Goal: Task Accomplishment & Management: Manage account settings

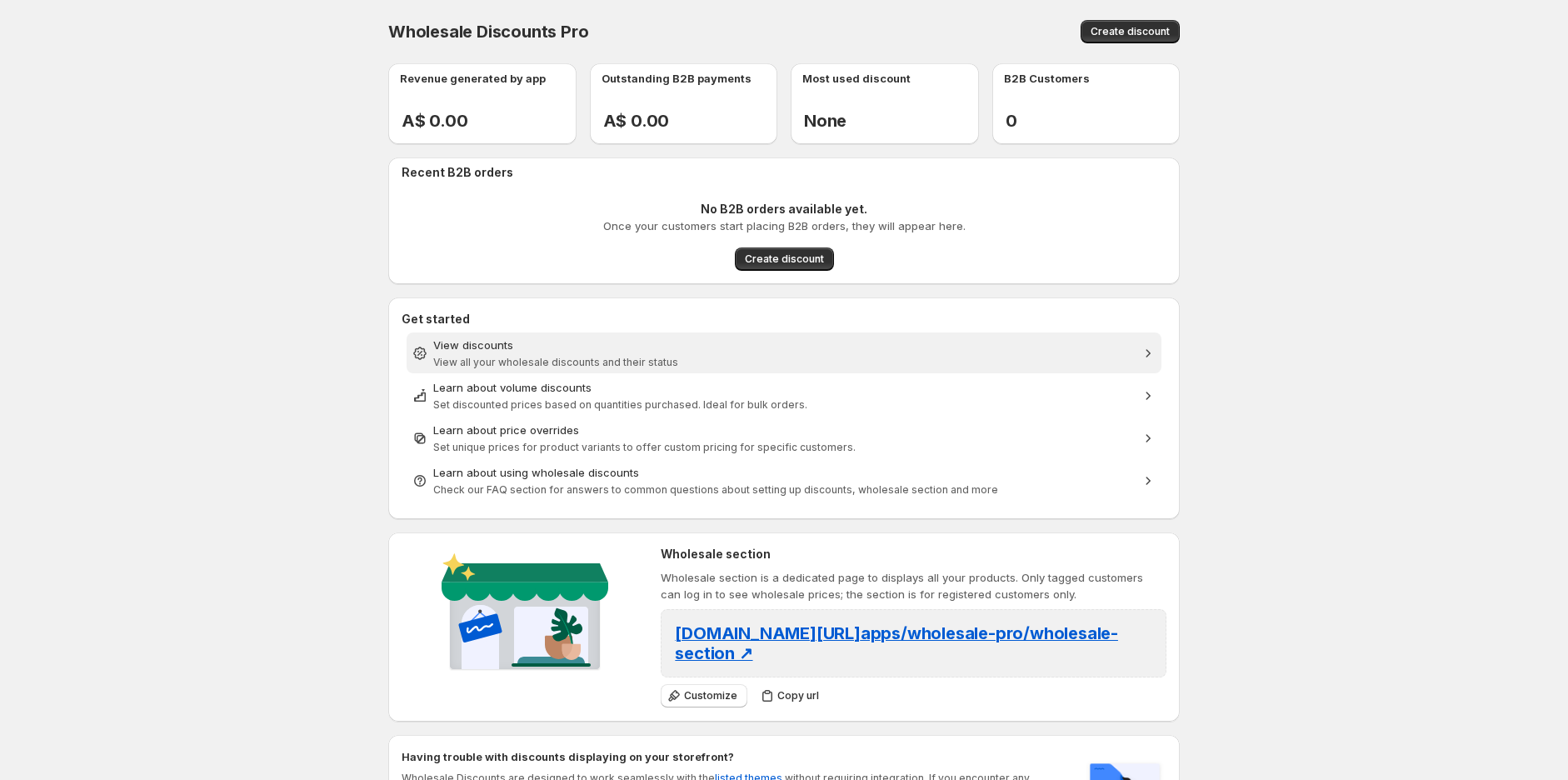
click at [509, 360] on span "View all your wholesale discounts and their status" at bounding box center [556, 362] width 245 height 13
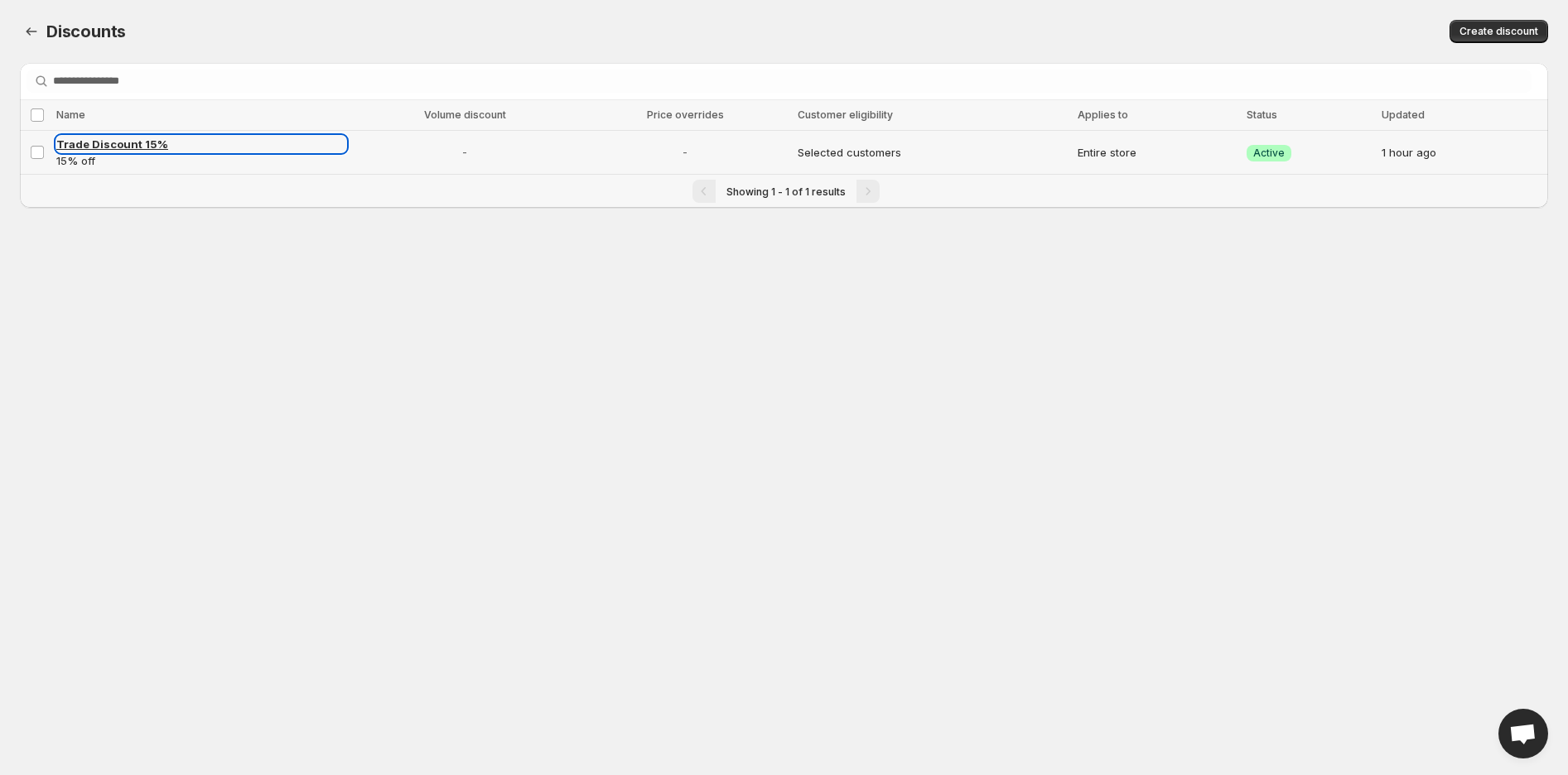
click at [151, 142] on span "Trade Discount 15%" at bounding box center [112, 144] width 112 height 13
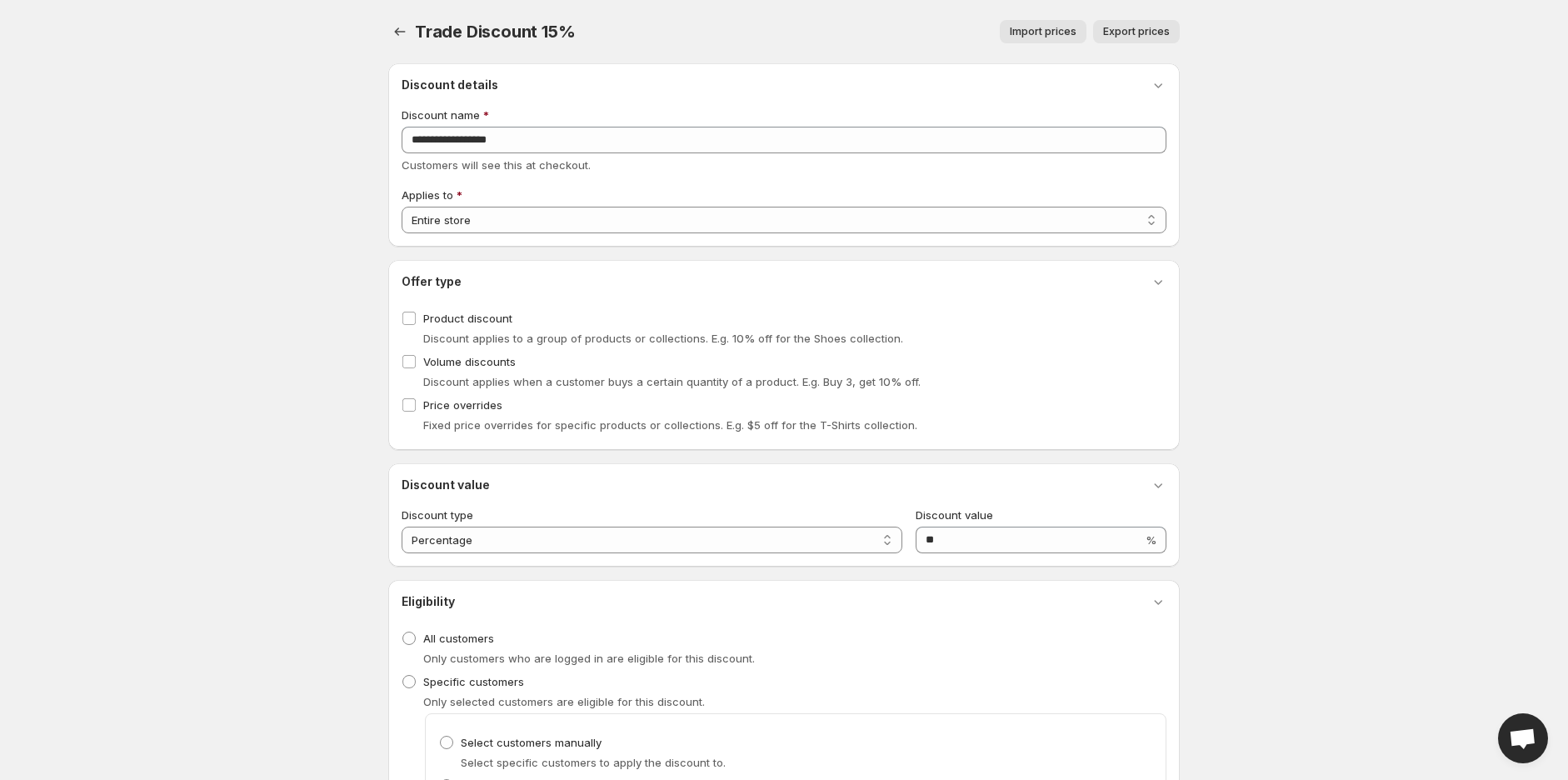
click at [419, 24] on span "Trade Discount 15%" at bounding box center [495, 32] width 160 height 20
click at [404, 23] on button "button" at bounding box center [400, 32] width 24 height 24
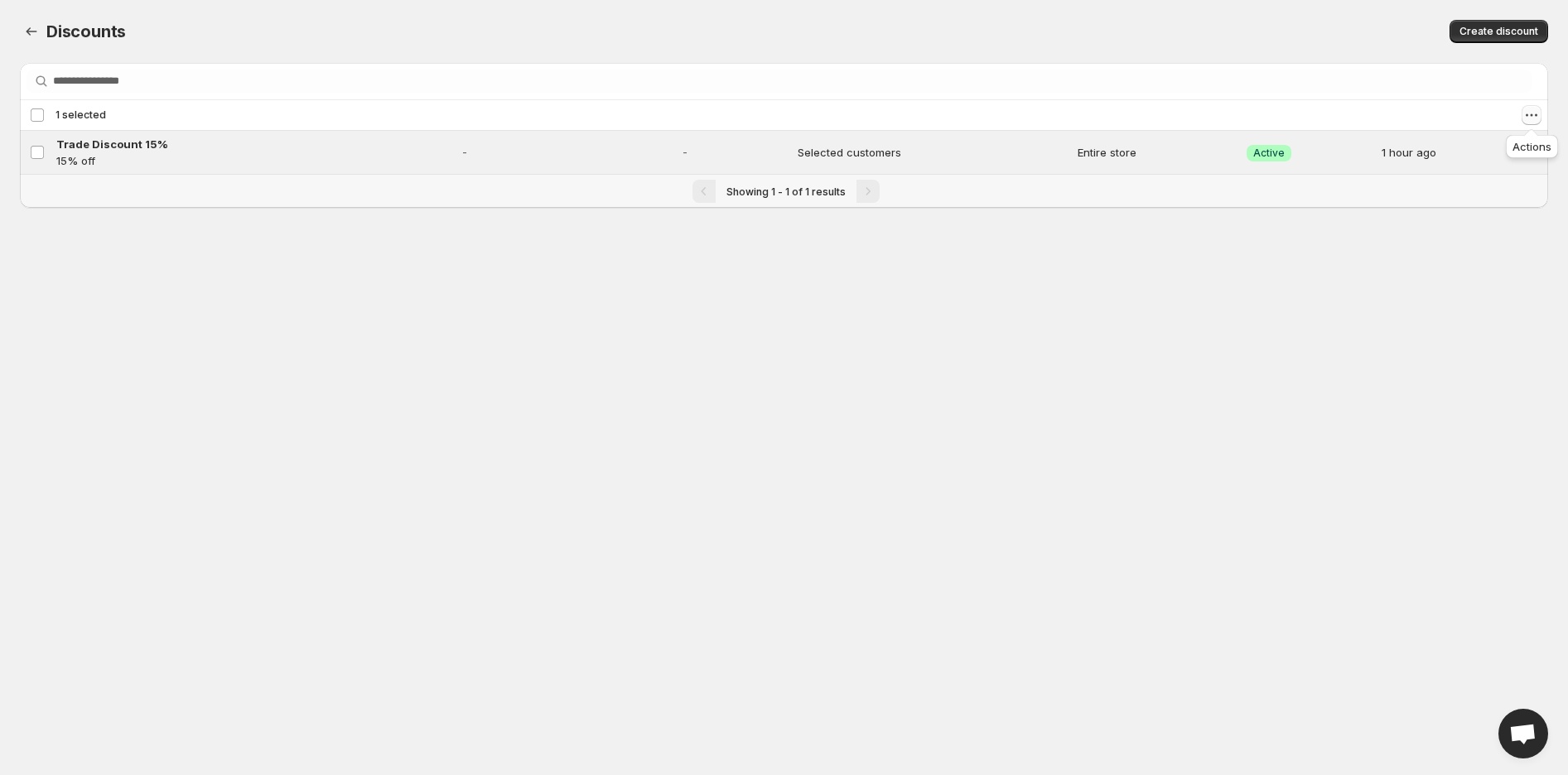
click at [1533, 116] on icon "Actions" at bounding box center [1532, 115] width 3 height 3
drag, startPoint x: 1519, startPoint y: 142, endPoint x: 1514, endPoint y: 169, distance: 27.5
click at [1514, 169] on ul "Enable discounts Disable discounts Delete discounts" at bounding box center [1475, 175] width 123 height 83
click at [1514, 170] on span "Disable discounts" at bounding box center [1485, 176] width 91 height 13
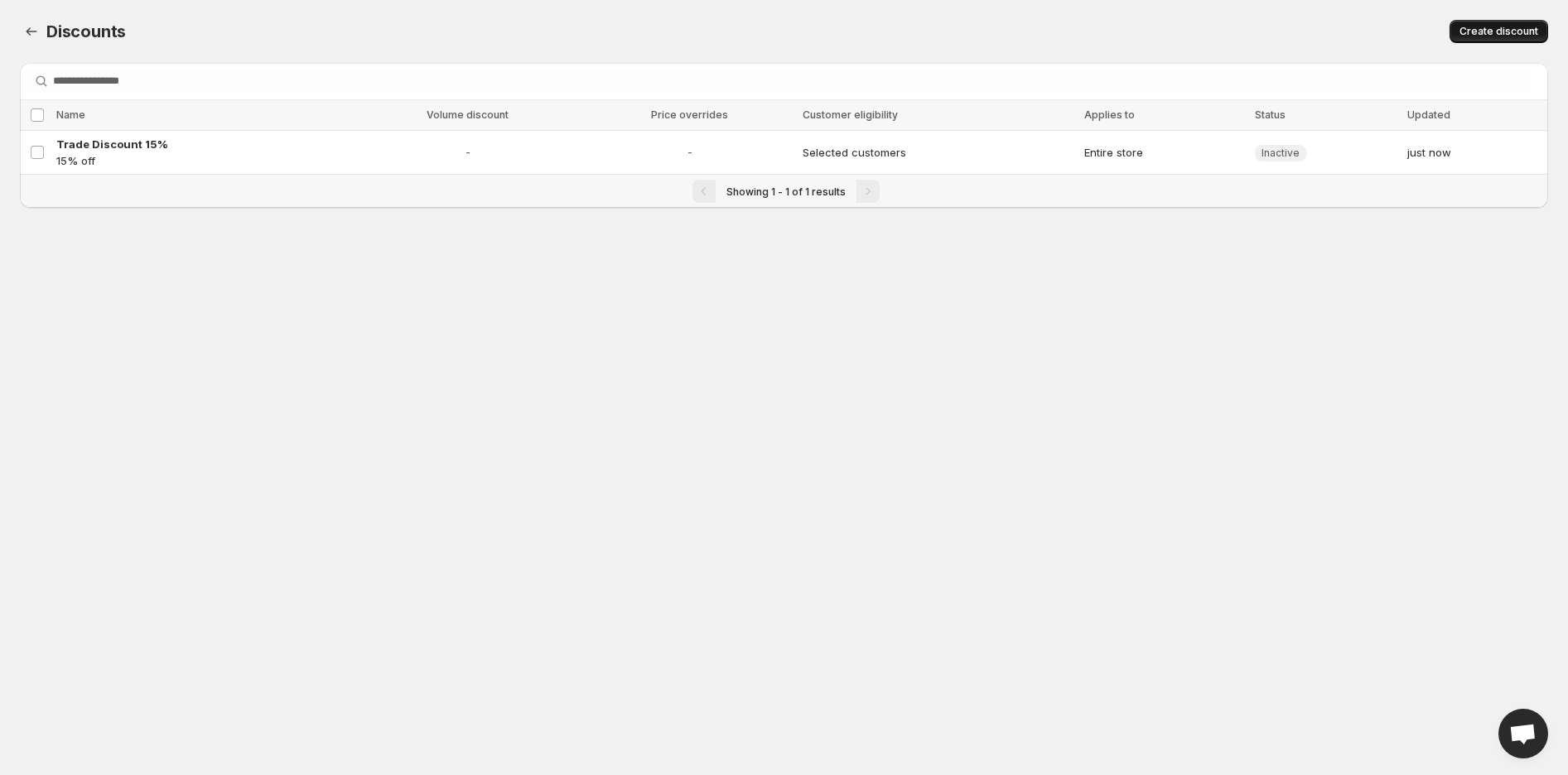
click at [1501, 26] on span "Create discount" at bounding box center [1499, 30] width 79 height 13
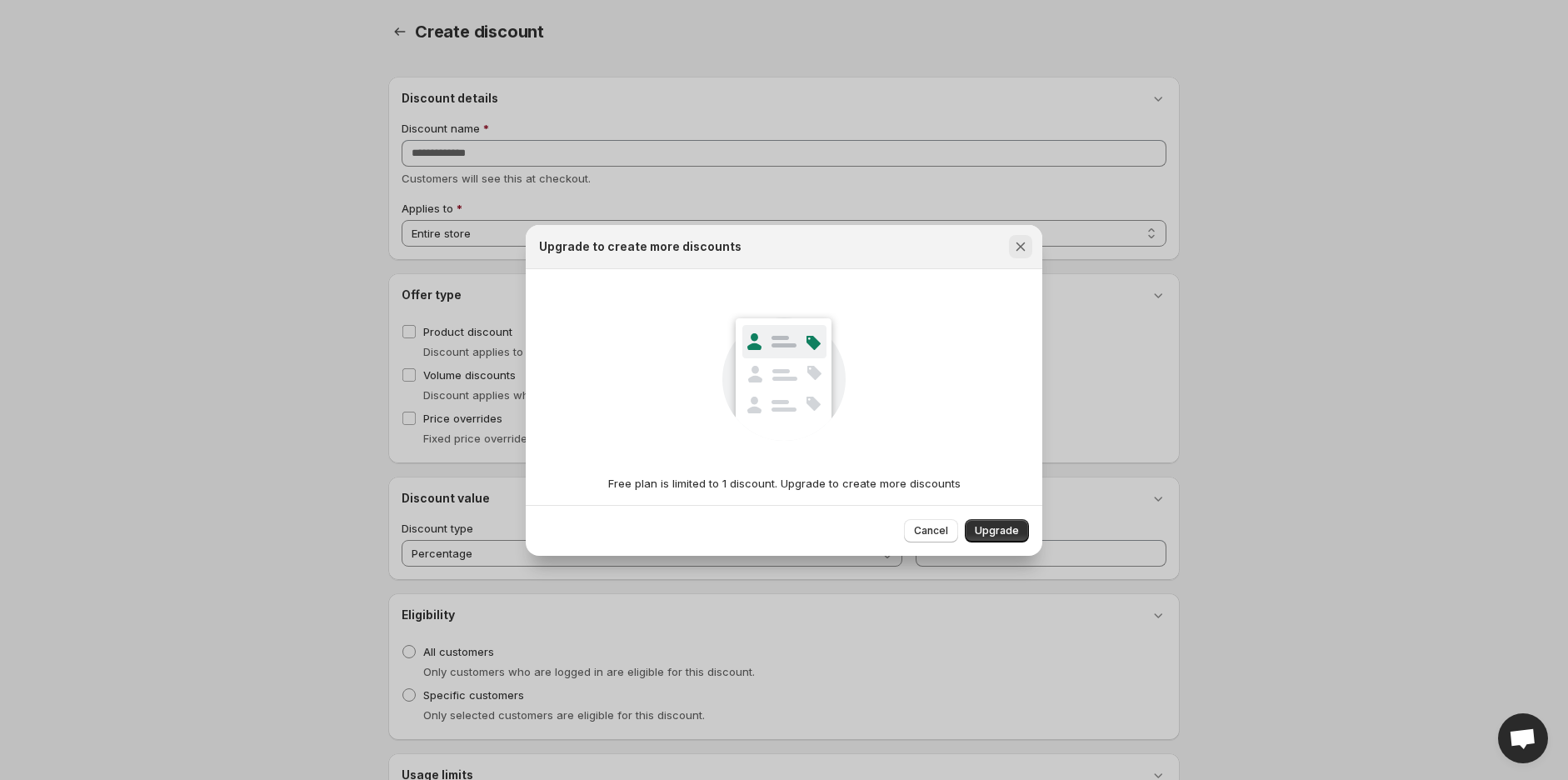
click at [1015, 248] on icon "Close" at bounding box center [1020, 246] width 17 height 17
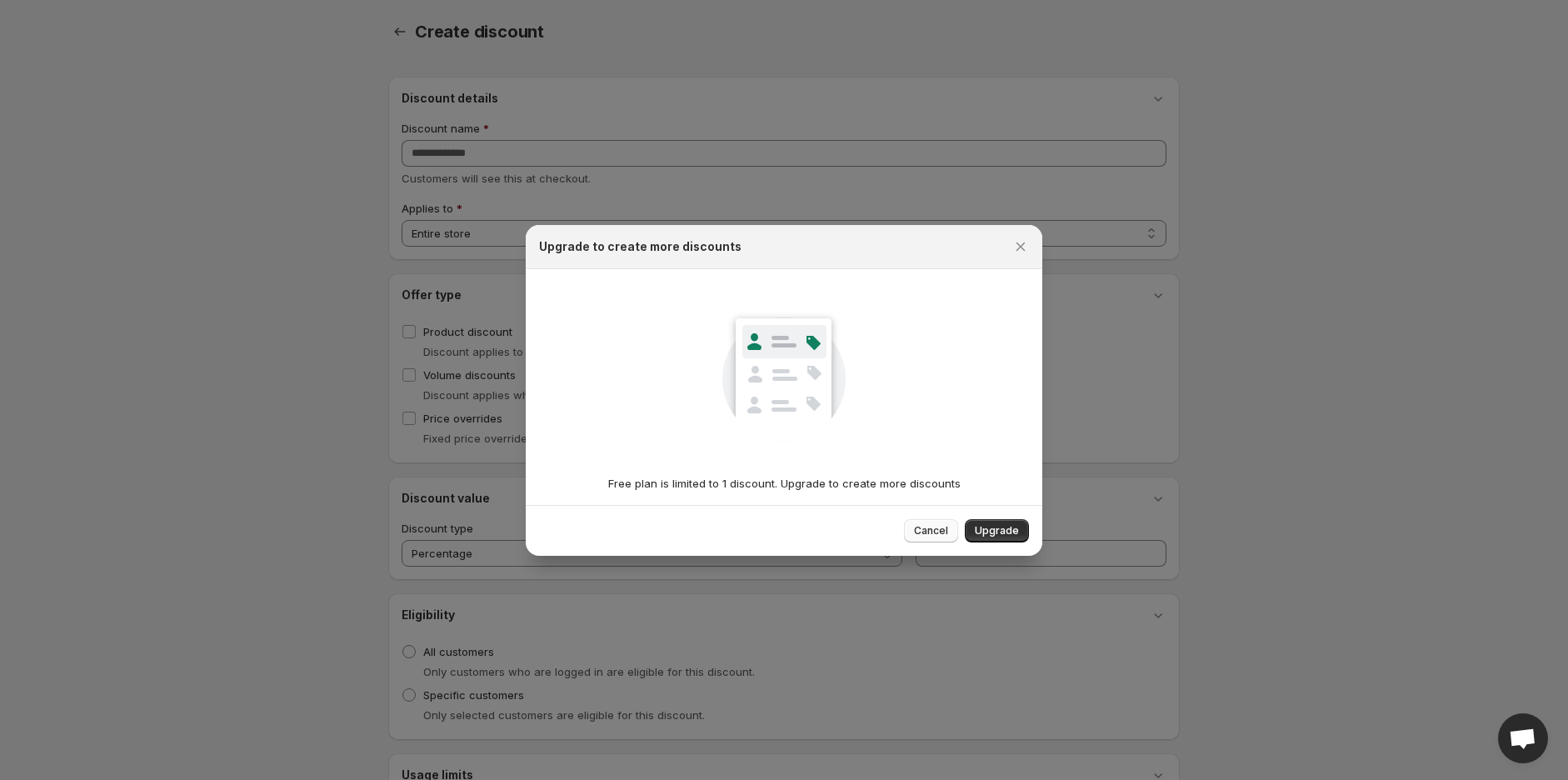
click at [930, 531] on span "Cancel" at bounding box center [931, 531] width 35 height 13
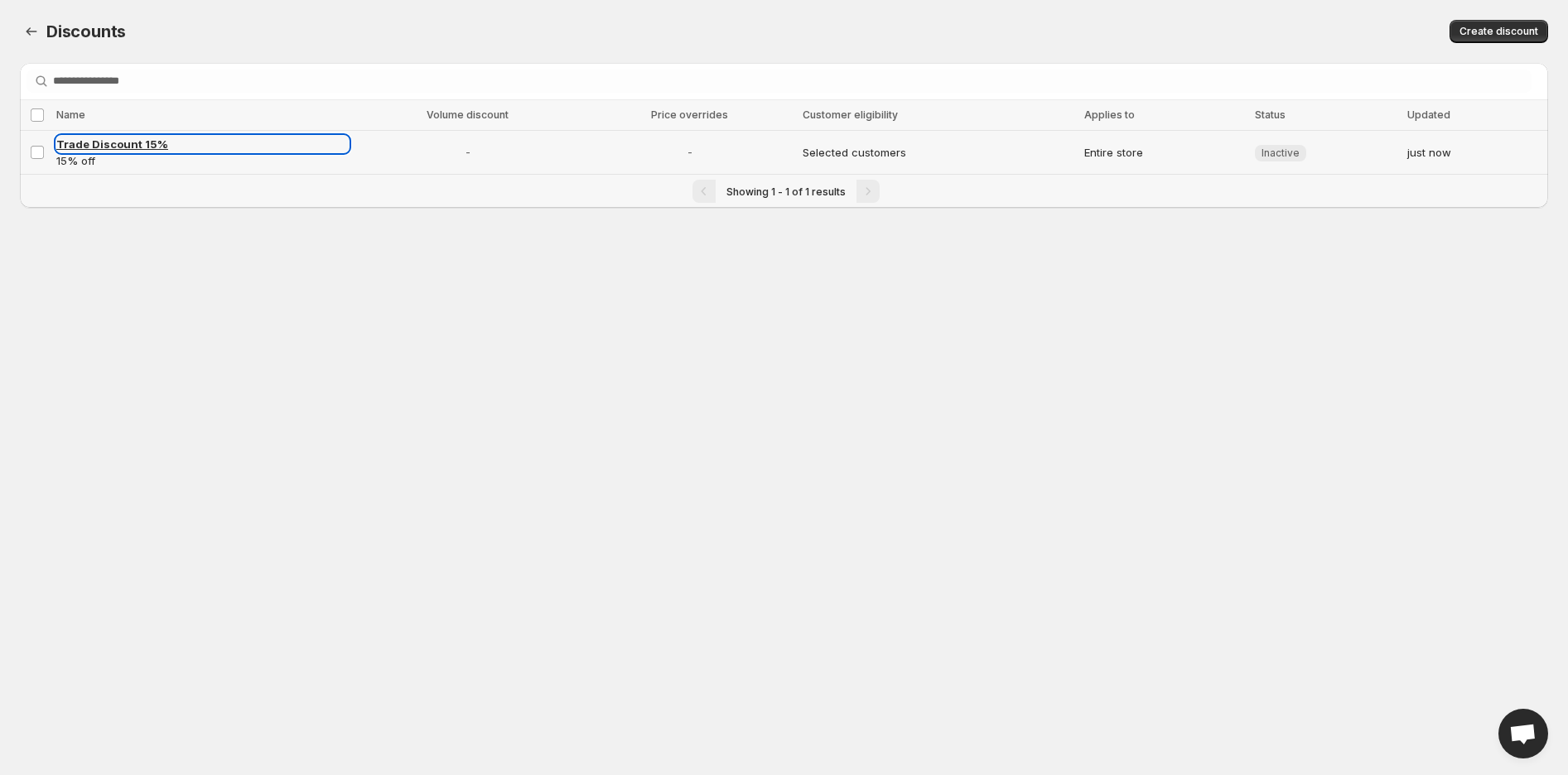
click at [103, 145] on span "Trade Discount 15%" at bounding box center [112, 144] width 112 height 13
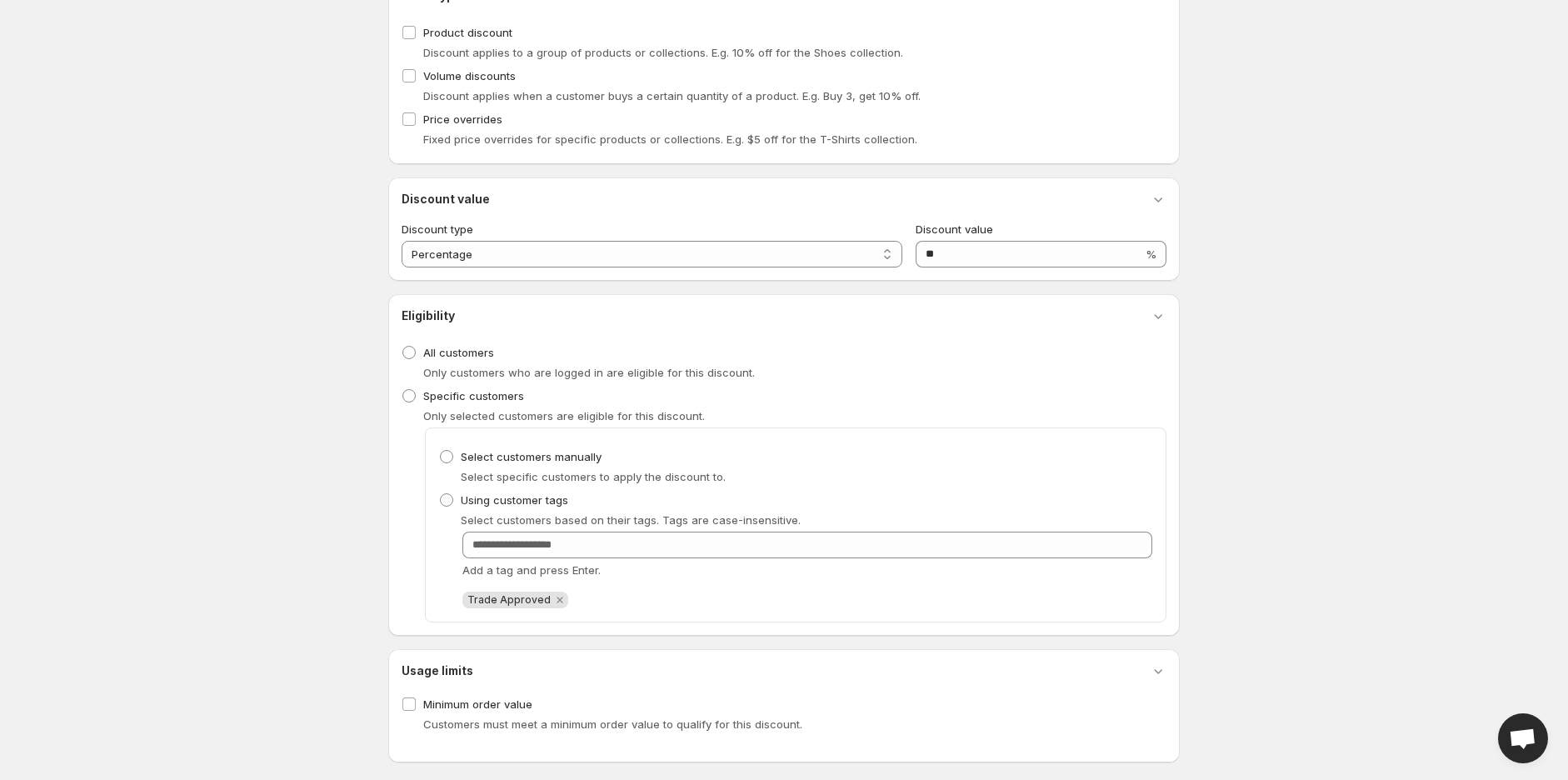
scroll to position [297, 0]
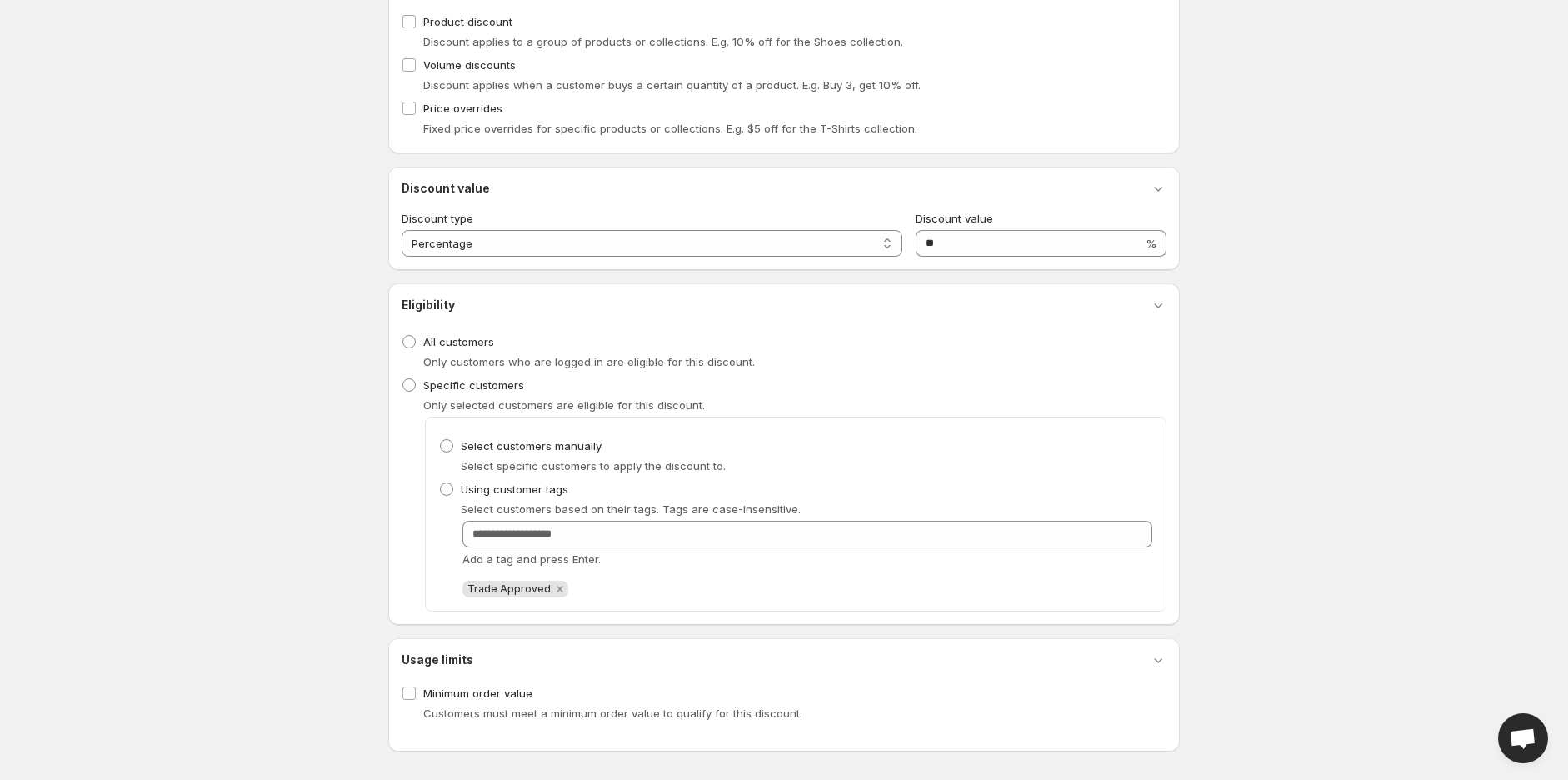
click at [510, 584] on span "Trade Approved" at bounding box center [508, 589] width 83 height 13
copy span "Trade Approved"
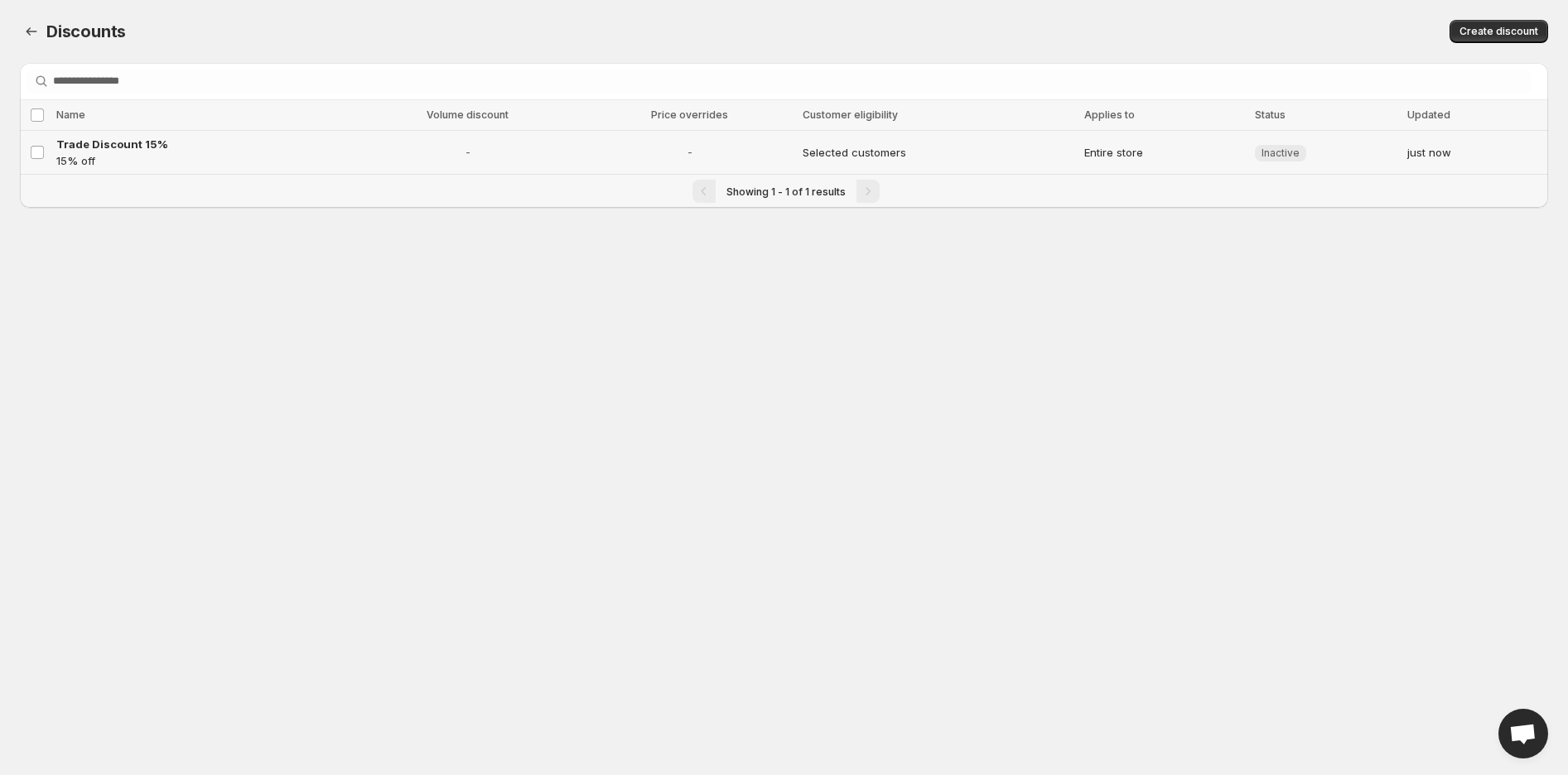
click at [145, 134] on td "Trade Discount 15% 15% off" at bounding box center [202, 152] width 302 height 44
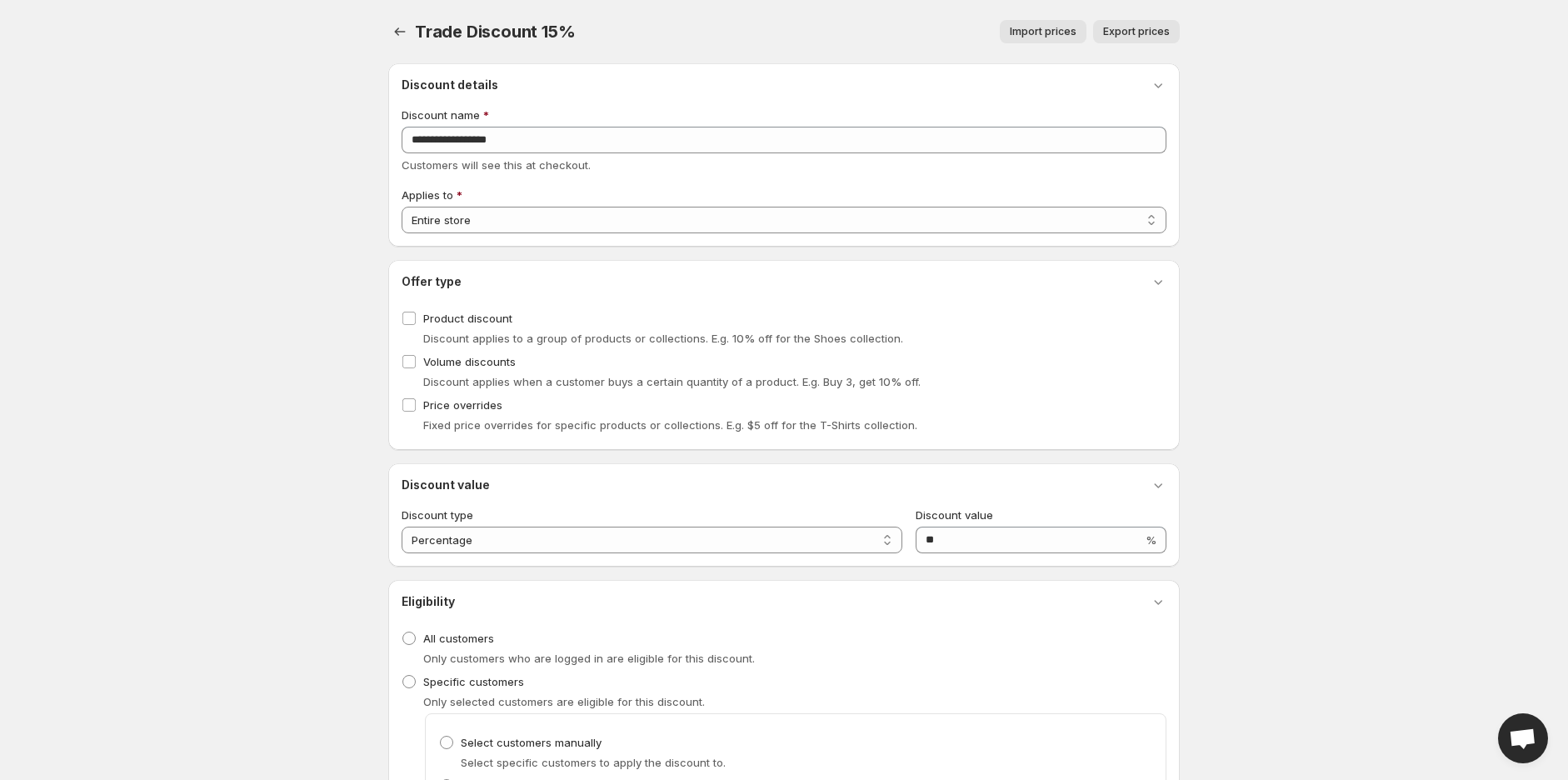
click at [142, 145] on body "Home Discounts B2B Registration Forms Net Terms Account Receivables Manual orde…" at bounding box center [784, 390] width 1568 height 780
click at [479, 367] on span "Volume discounts" at bounding box center [469, 361] width 92 height 13
click at [446, 318] on span "Product discount" at bounding box center [468, 318] width 89 height 13
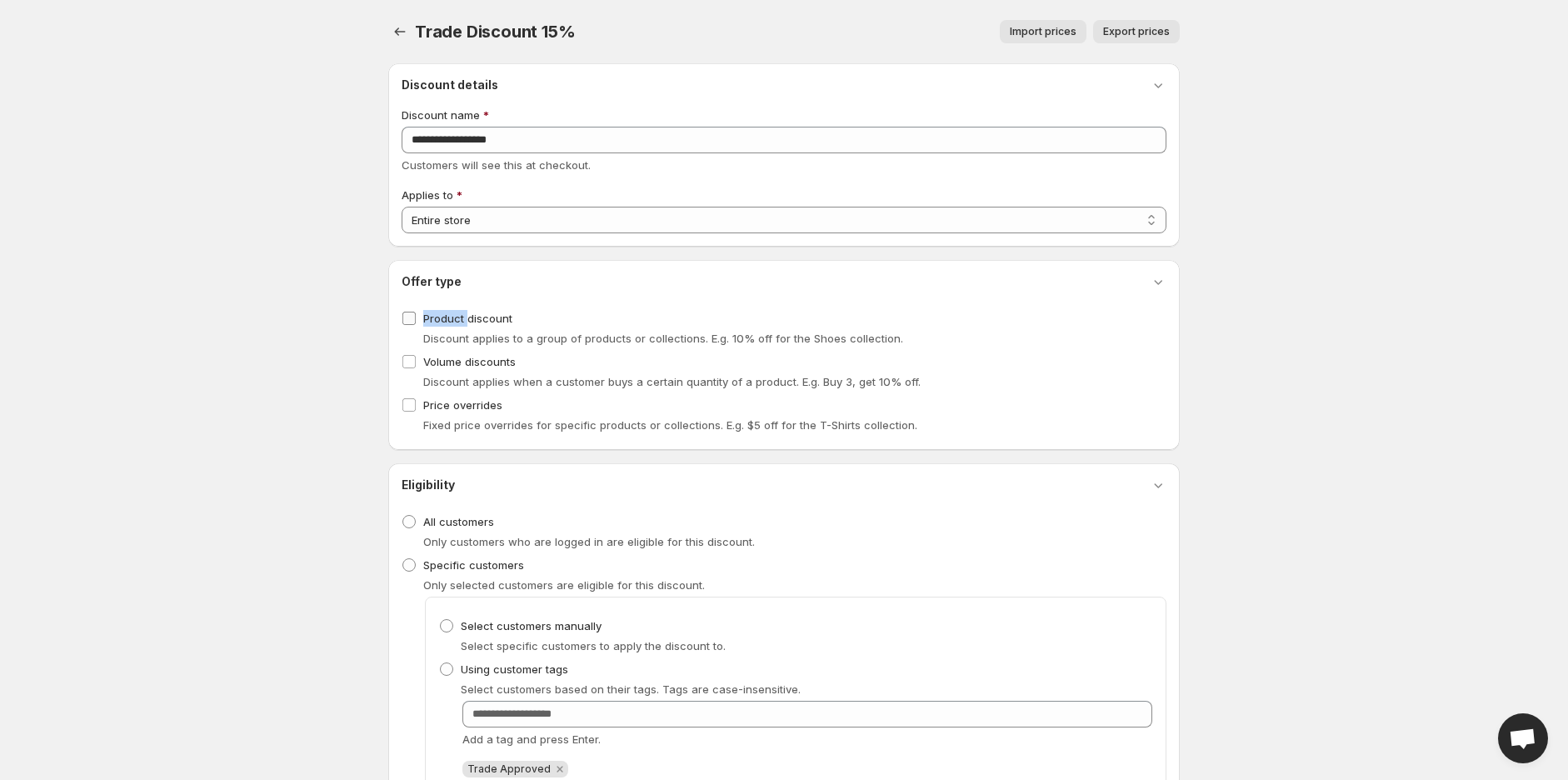
click at [446, 318] on span "Product discount" at bounding box center [468, 318] width 89 height 13
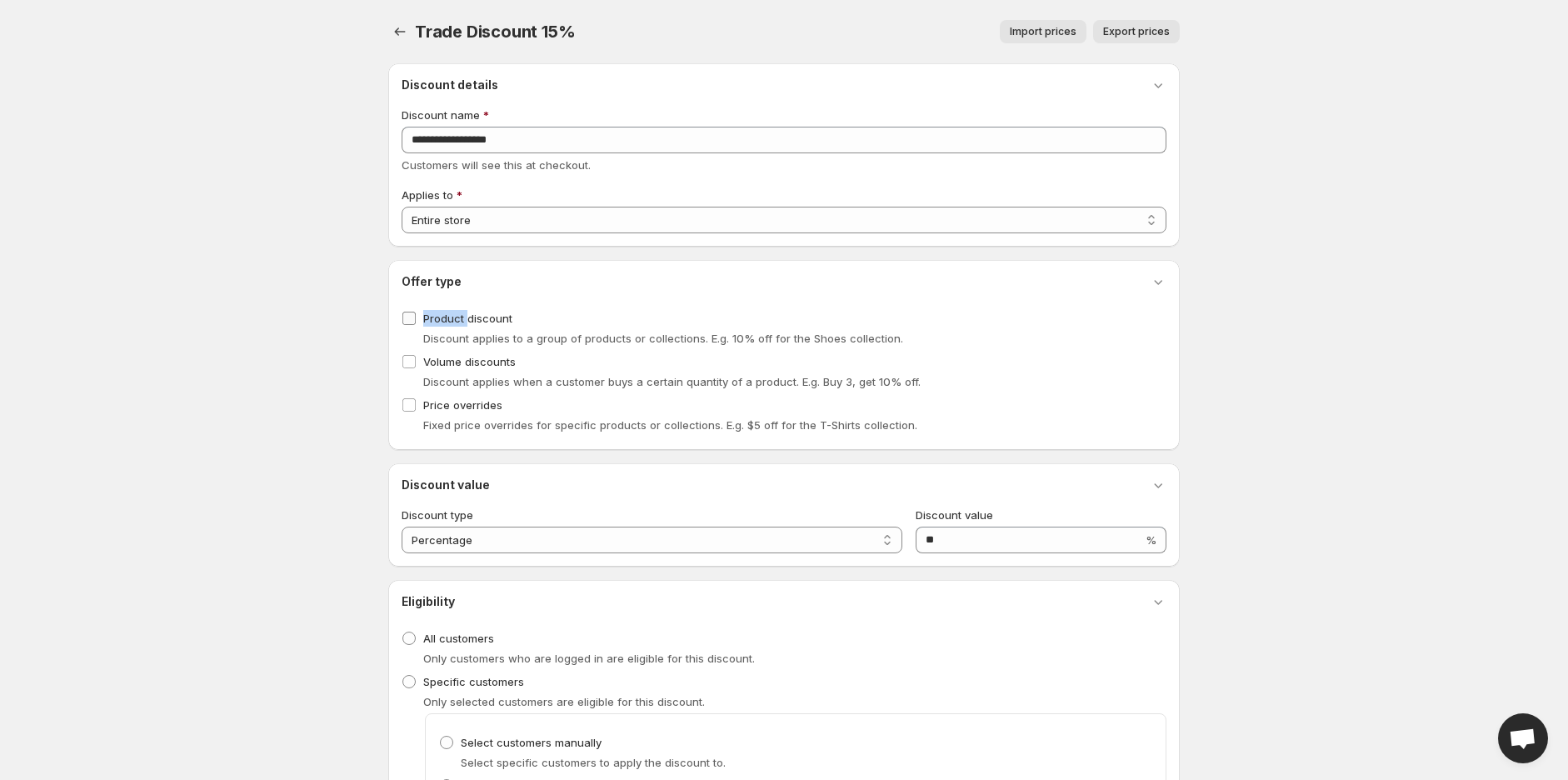
click at [446, 318] on span "Product discount" at bounding box center [468, 318] width 89 height 13
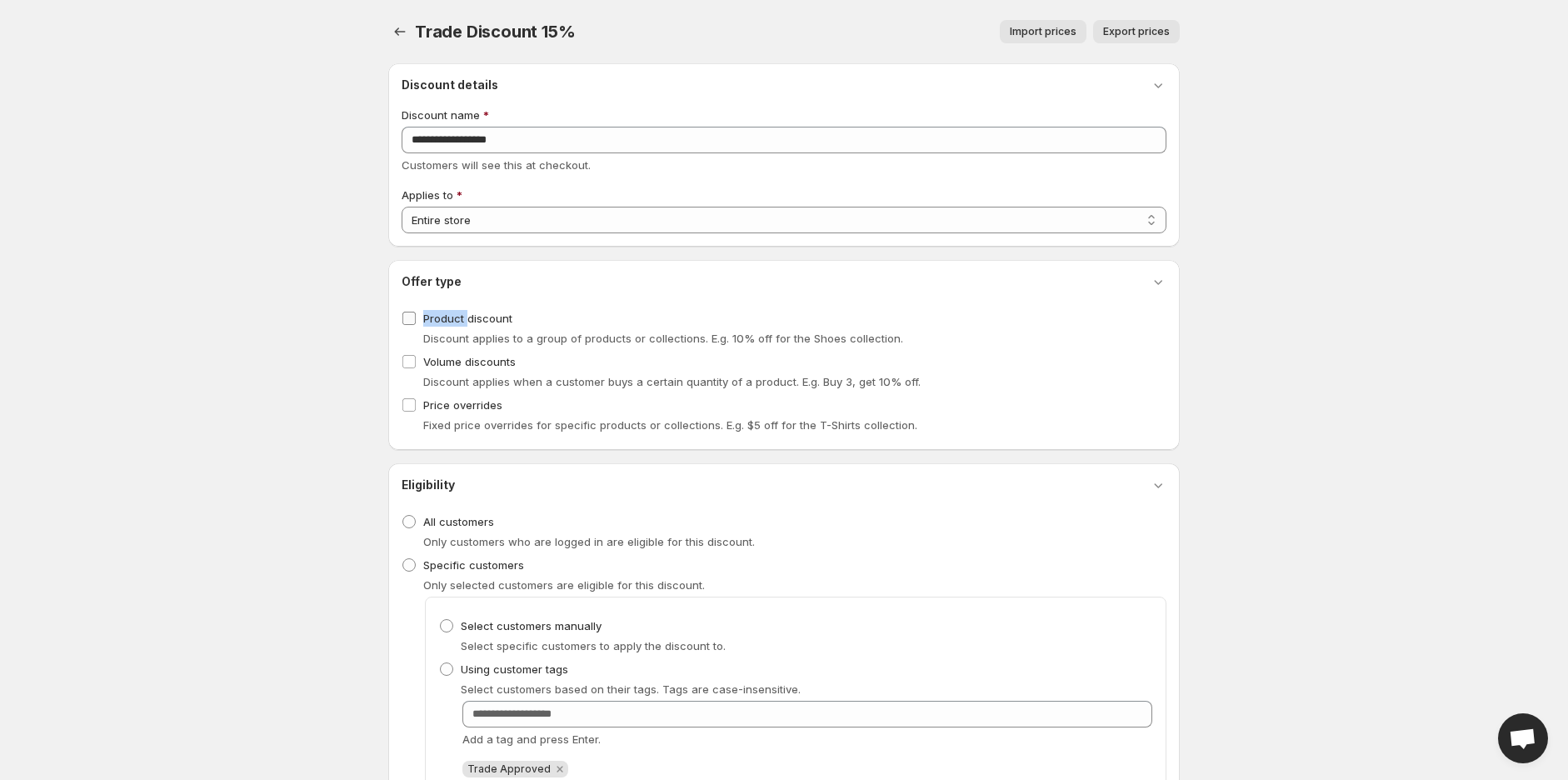
click at [446, 318] on span "Product discount" at bounding box center [468, 318] width 89 height 13
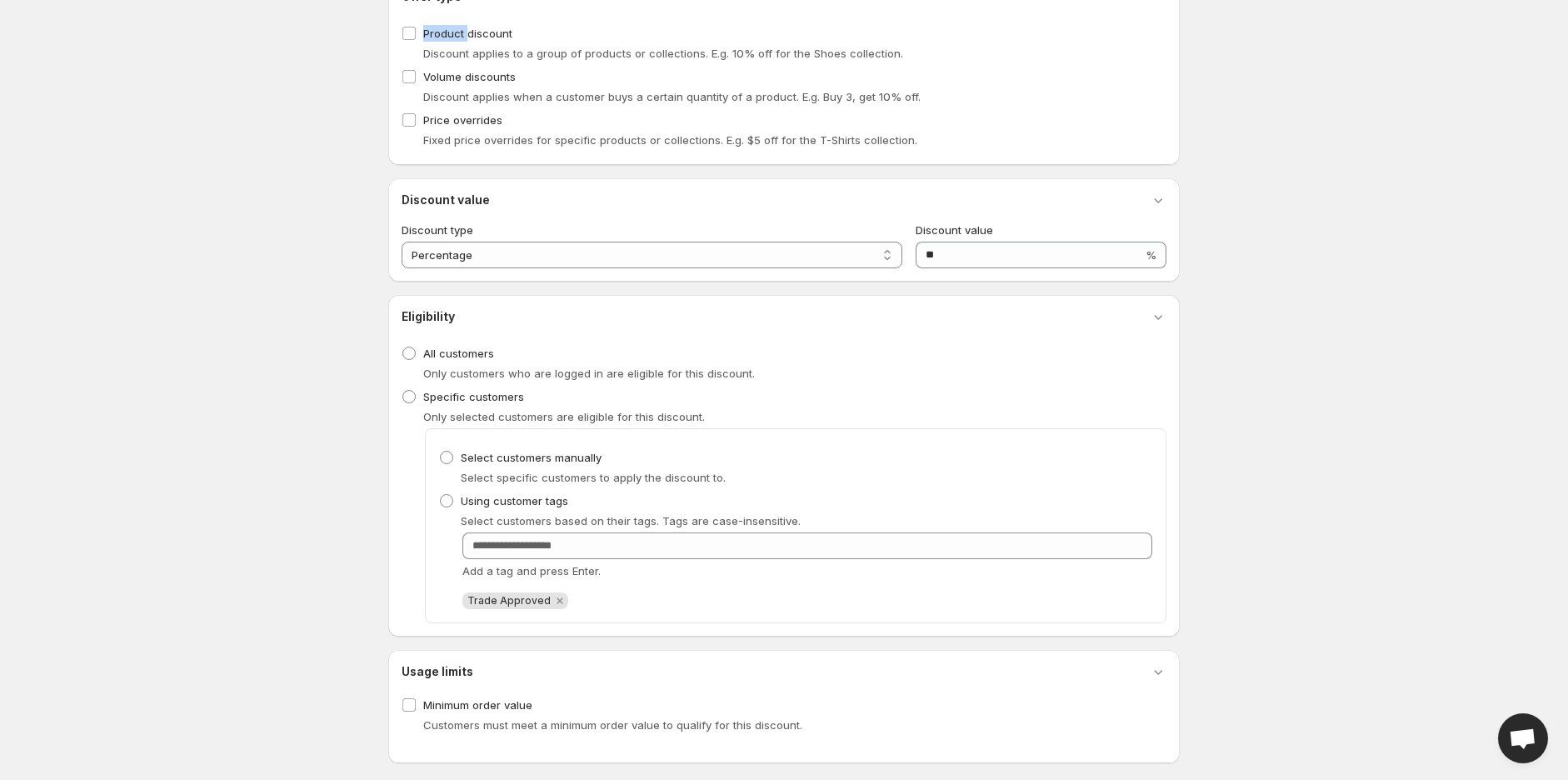
scroll to position [297, 0]
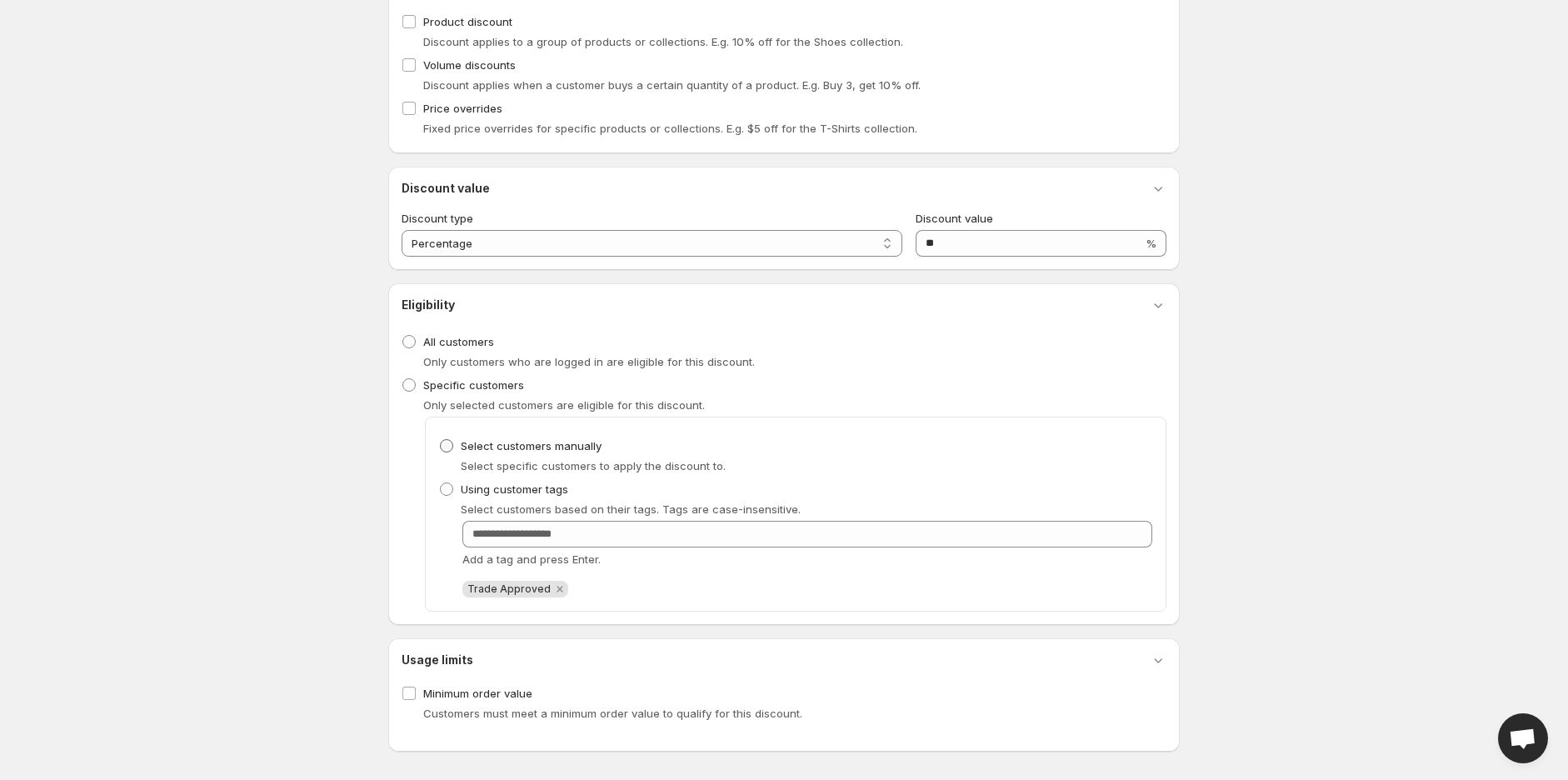
click at [526, 450] on span "Select customers manually" at bounding box center [531, 445] width 140 height 13
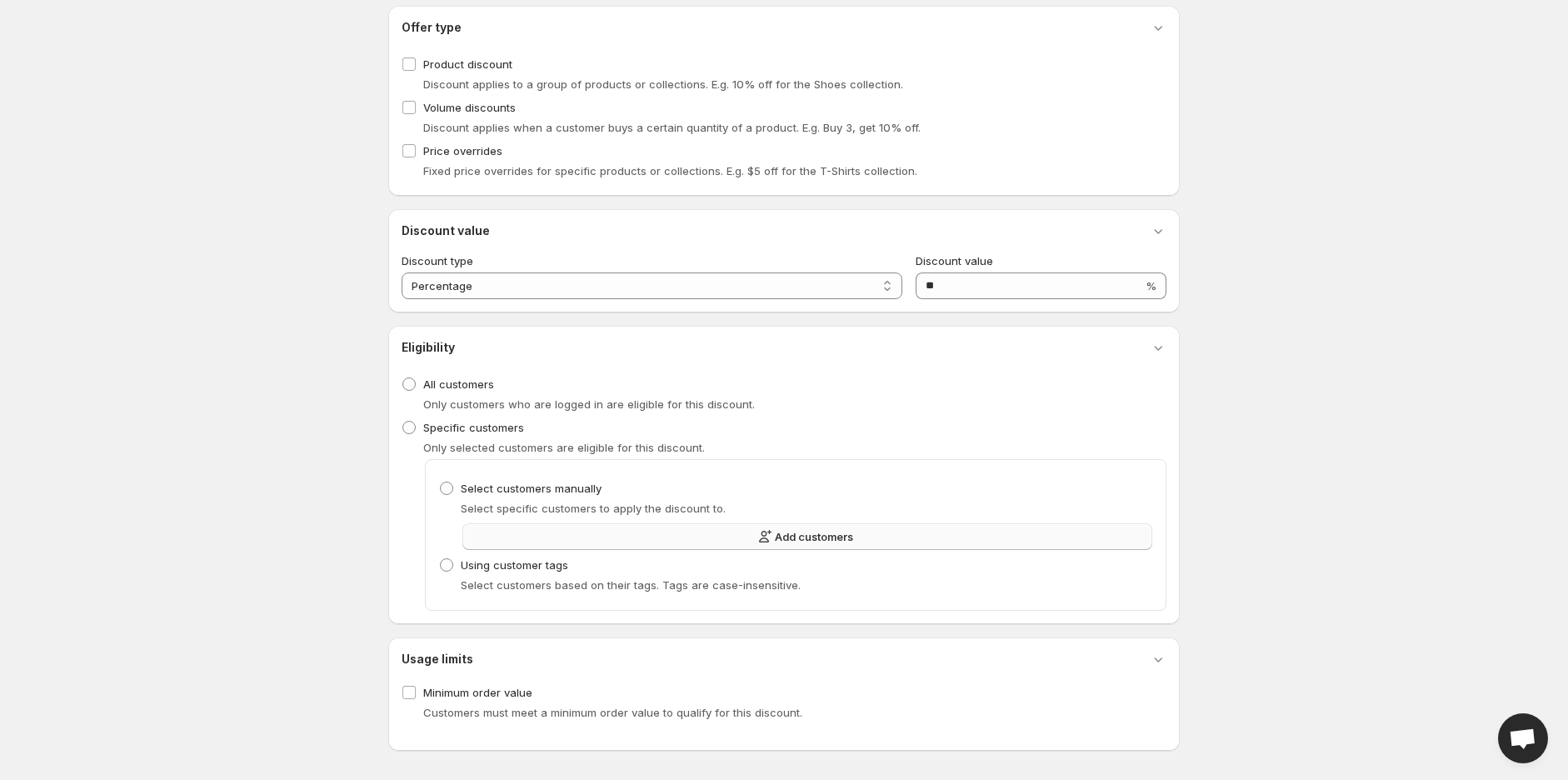
click at [606, 537] on button "Add customers" at bounding box center [806, 536] width 690 height 27
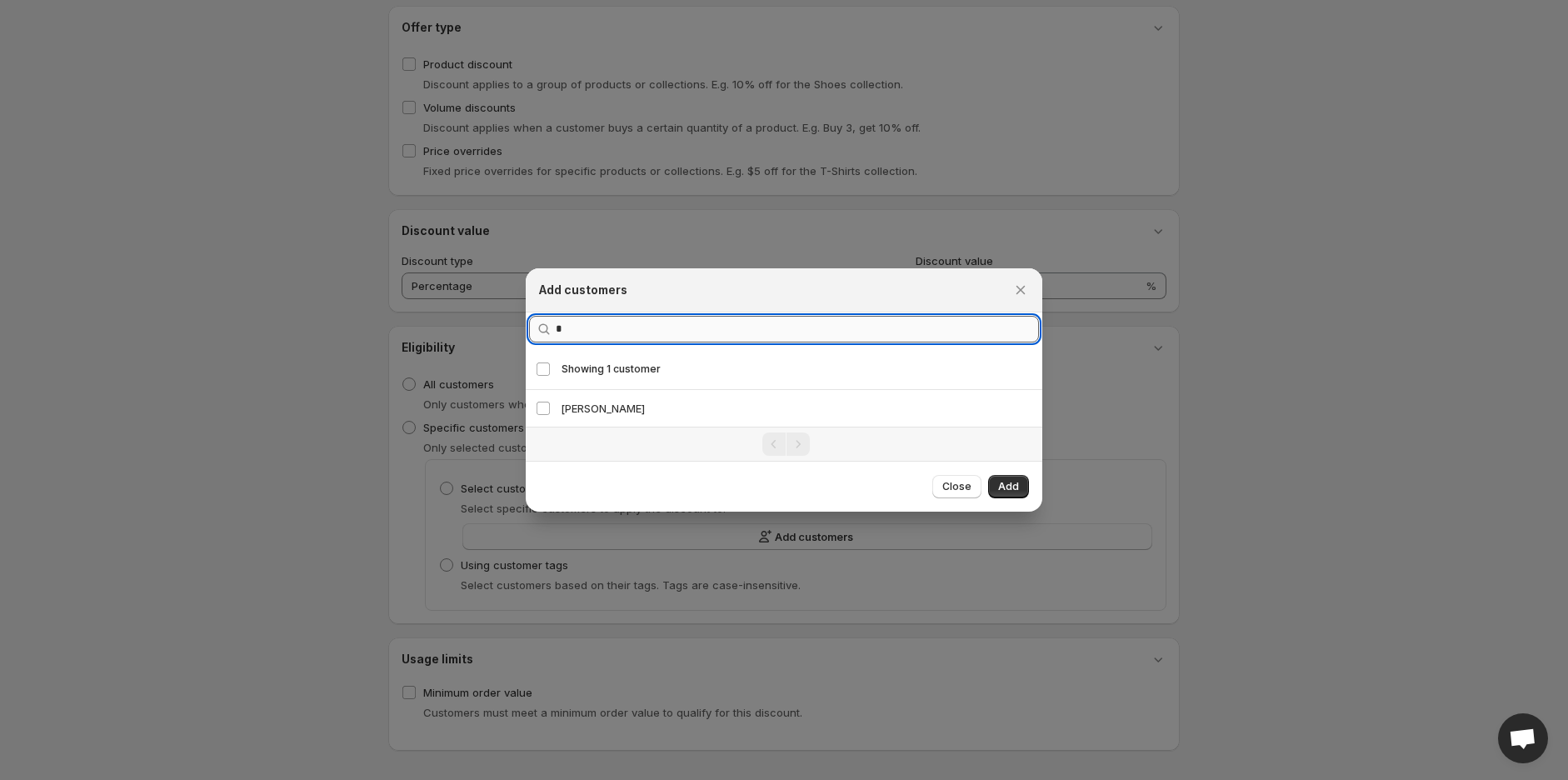
click at [631, 779] on div "Add customers Query * Showing 1 customer Select customer Showing 1 customer Sel…" at bounding box center [784, 781] width 1568 height 0
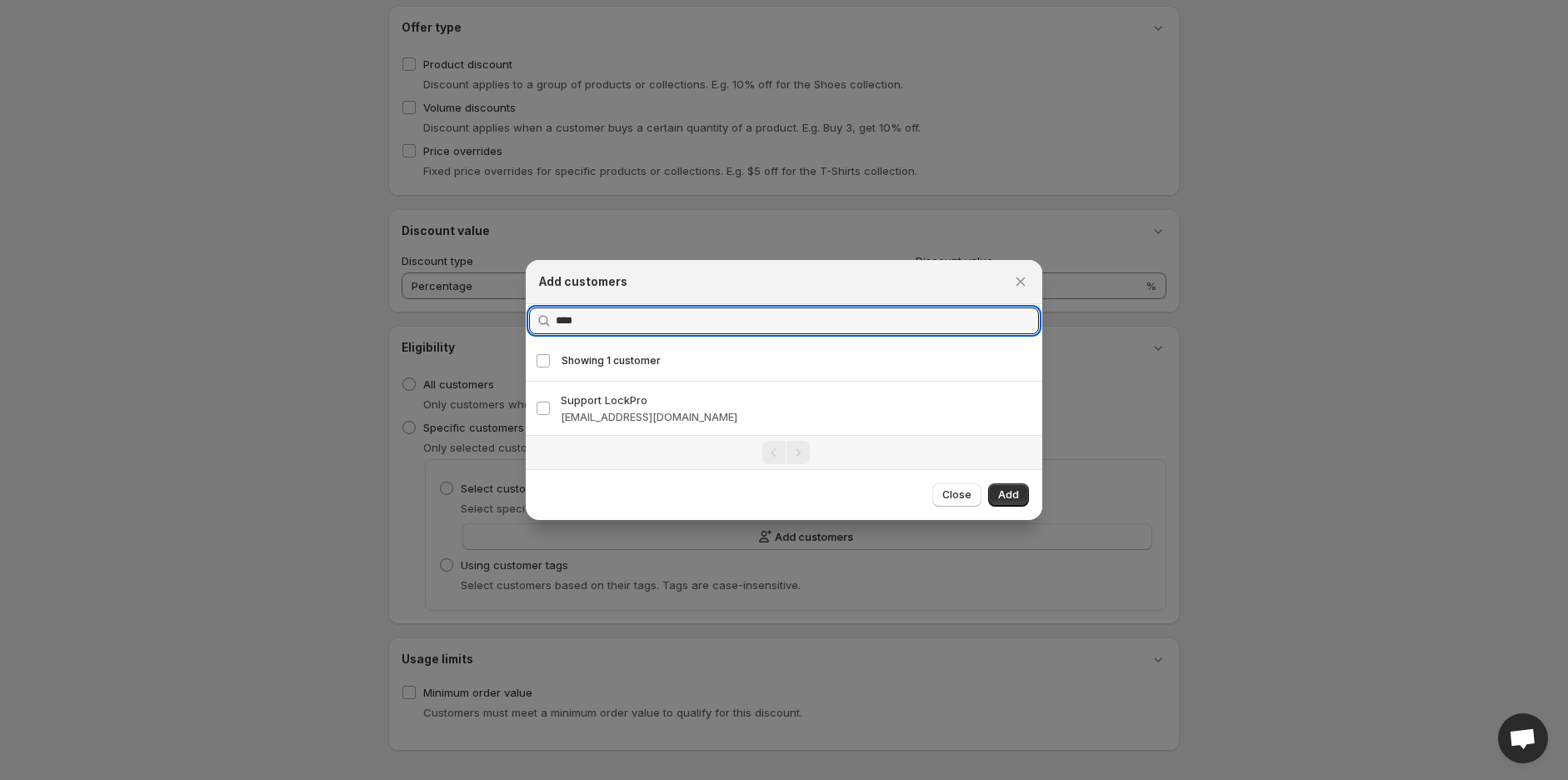
type input "****"
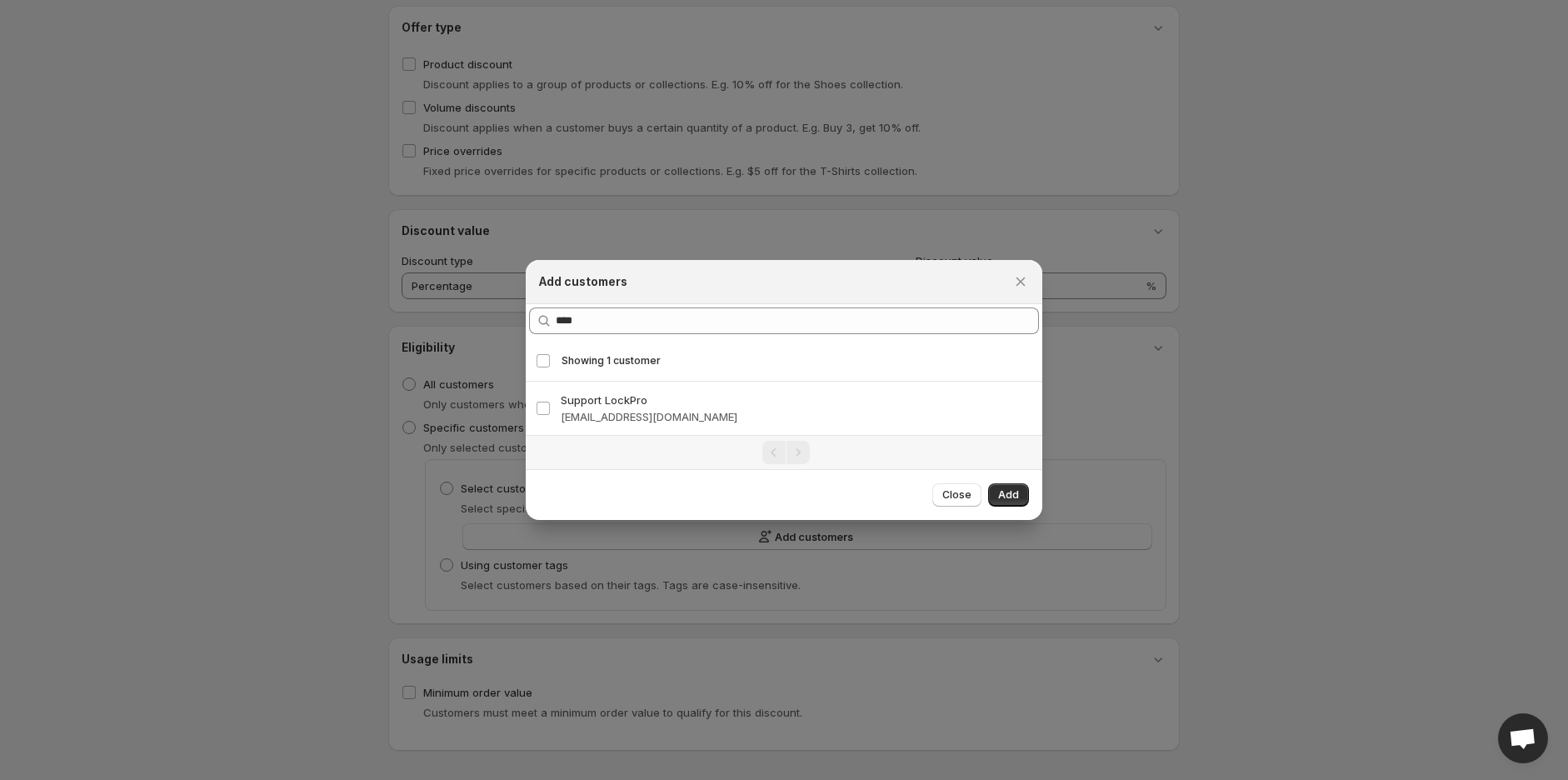
click at [625, 400] on h3 "Support LockPro" at bounding box center [796, 400] width 472 height 17
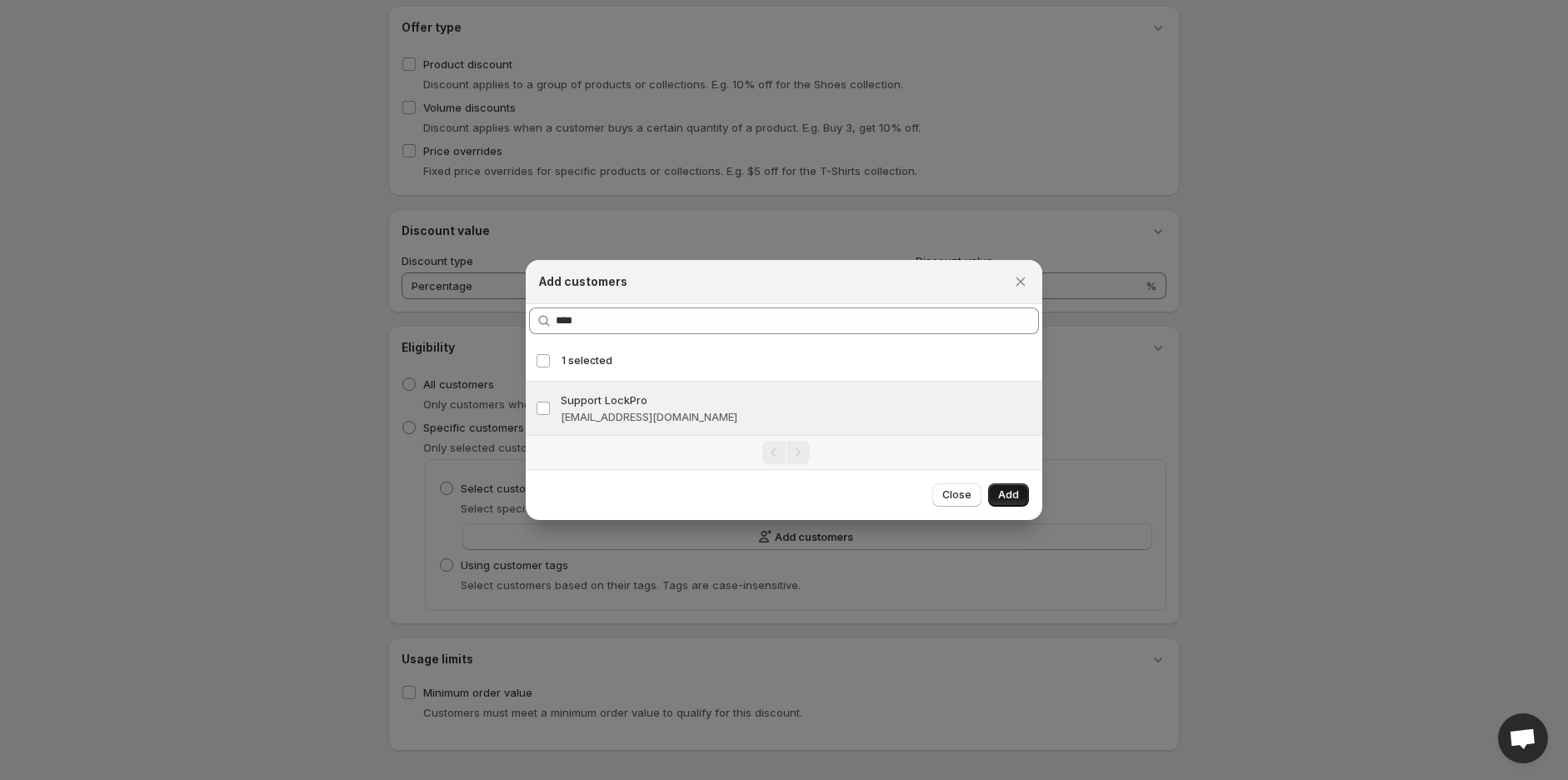
click at [1018, 496] on span "Add" at bounding box center [1008, 495] width 21 height 13
